Goal: Task Accomplishment & Management: Use online tool/utility

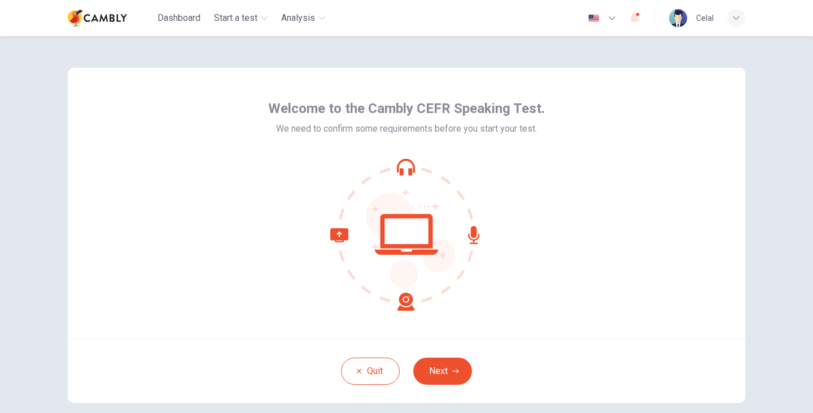
click at [379, 225] on icon at bounding box center [406, 234] width 63 height 41
click at [443, 378] on button "Next" at bounding box center [443, 371] width 59 height 27
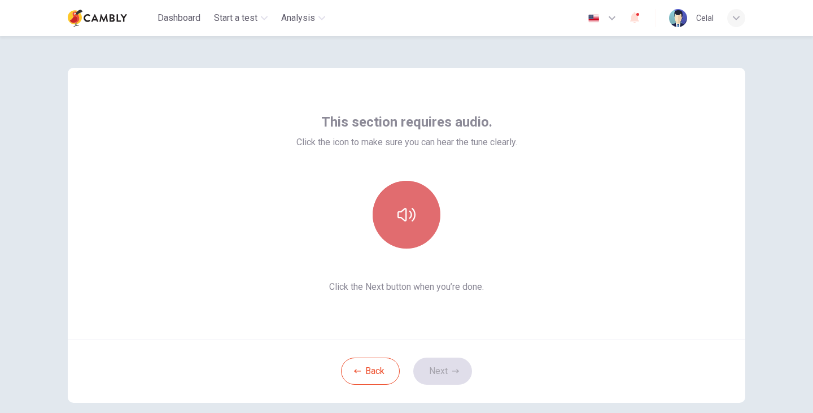
click at [412, 219] on icon "button" at bounding box center [407, 215] width 18 height 18
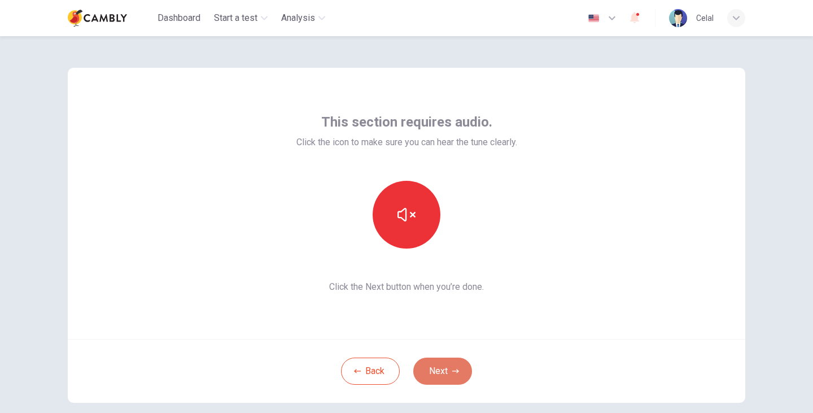
click at [447, 372] on button "Next" at bounding box center [443, 371] width 59 height 27
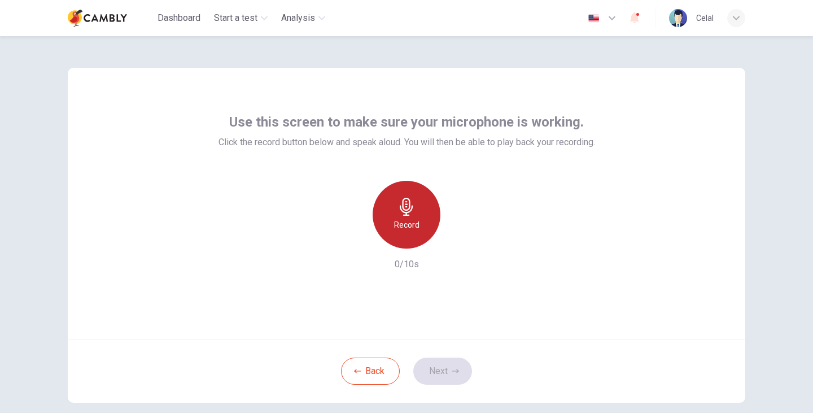
click at [403, 225] on h6 "Record" at bounding box center [406, 225] width 25 height 14
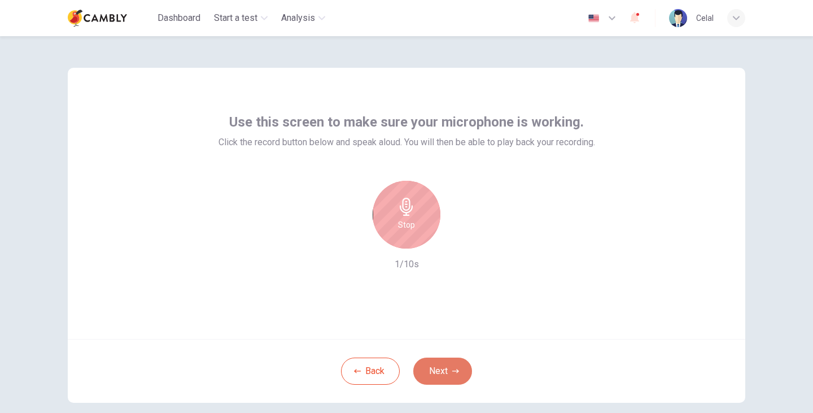
click at [434, 369] on button "Next" at bounding box center [443, 371] width 59 height 27
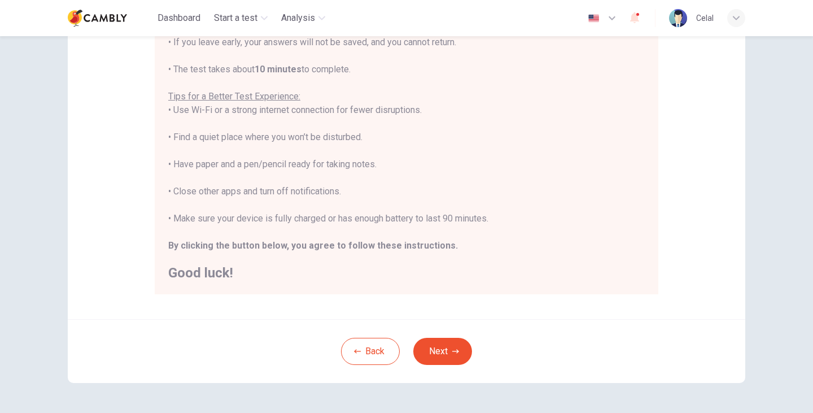
scroll to position [179, 0]
click at [450, 341] on button "Next" at bounding box center [443, 350] width 59 height 27
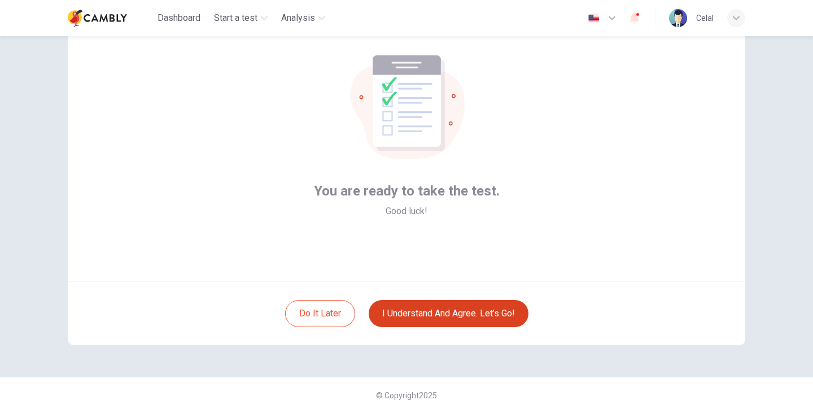
scroll to position [58, 0]
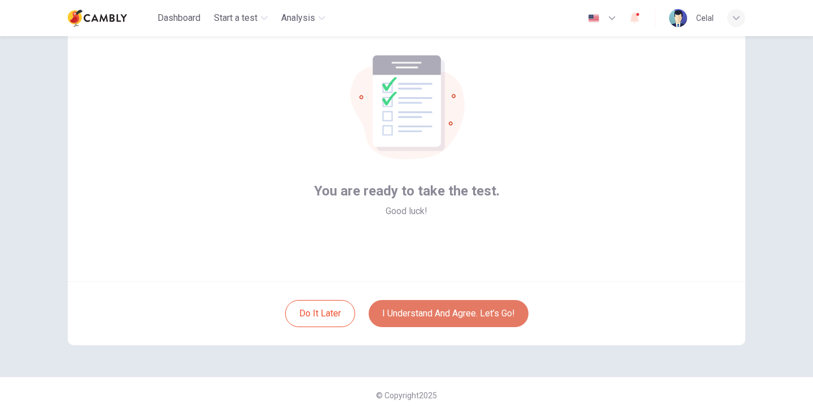
click at [451, 313] on button "I understand and agree. Let’s go!" at bounding box center [449, 313] width 160 height 27
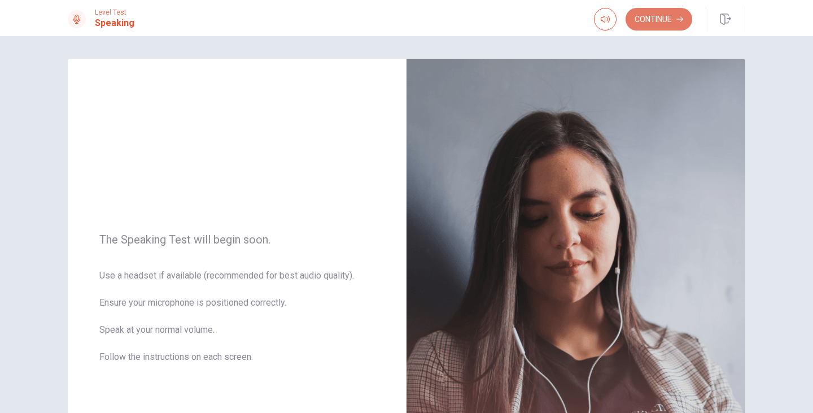
click at [658, 20] on button "Continue" at bounding box center [659, 19] width 67 height 23
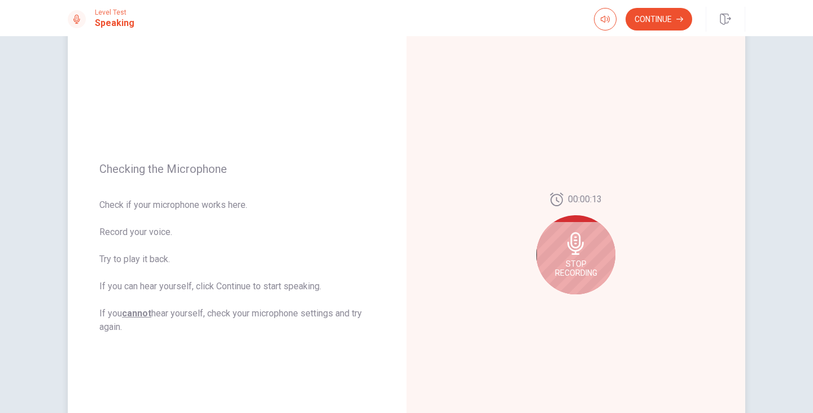
scroll to position [58, 0]
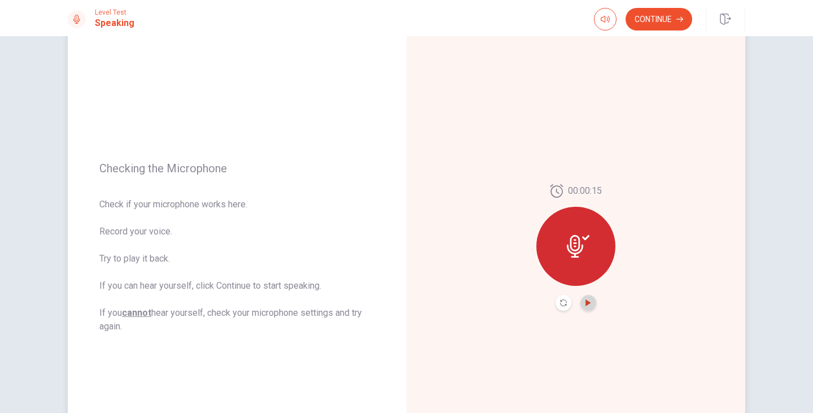
click at [586, 301] on icon "Play Audio" at bounding box center [588, 302] width 5 height 7
click at [587, 302] on icon "Pause Audio" at bounding box center [589, 302] width 6 height 7
click at [587, 302] on icon "Play Audio" at bounding box center [588, 302] width 5 height 7
click at [661, 18] on button "Continue" at bounding box center [659, 19] width 67 height 23
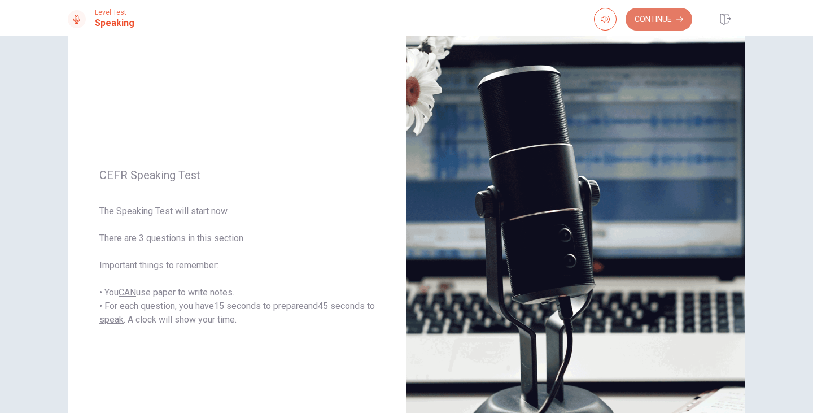
click at [661, 20] on button "Continue" at bounding box center [659, 19] width 67 height 23
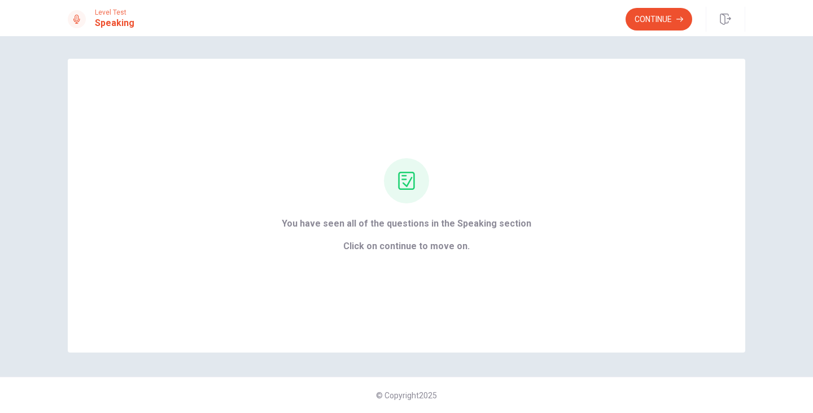
scroll to position [0, 0]
click at [640, 20] on button "Continue" at bounding box center [659, 19] width 67 height 23
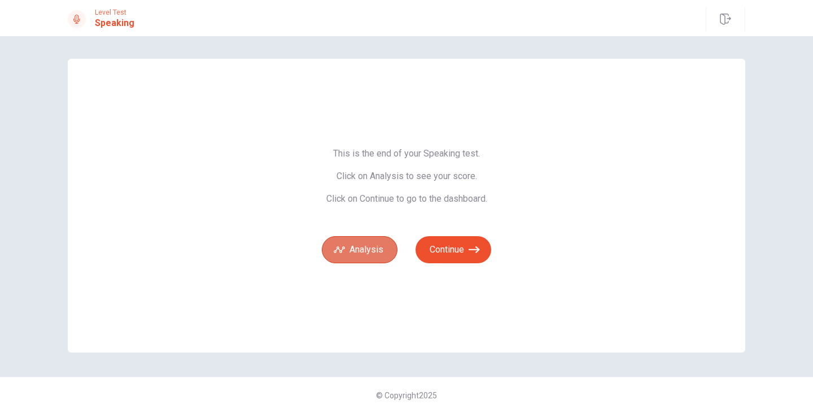
click at [381, 249] on button "Analysis" at bounding box center [360, 249] width 76 height 27
